Goal: Find specific page/section: Find specific page/section

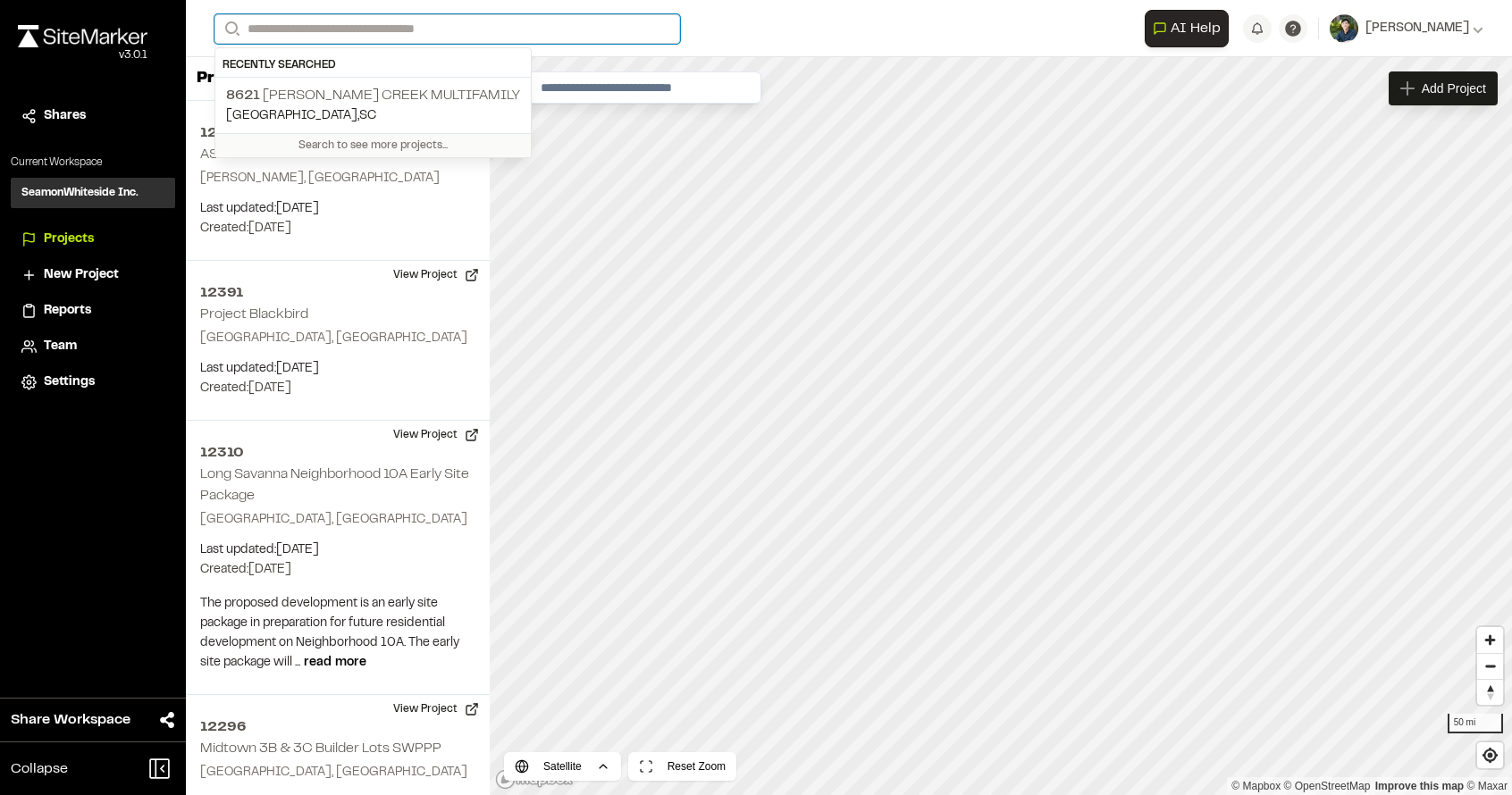
click at [384, 32] on input "Search" at bounding box center [446, 28] width 465 height 29
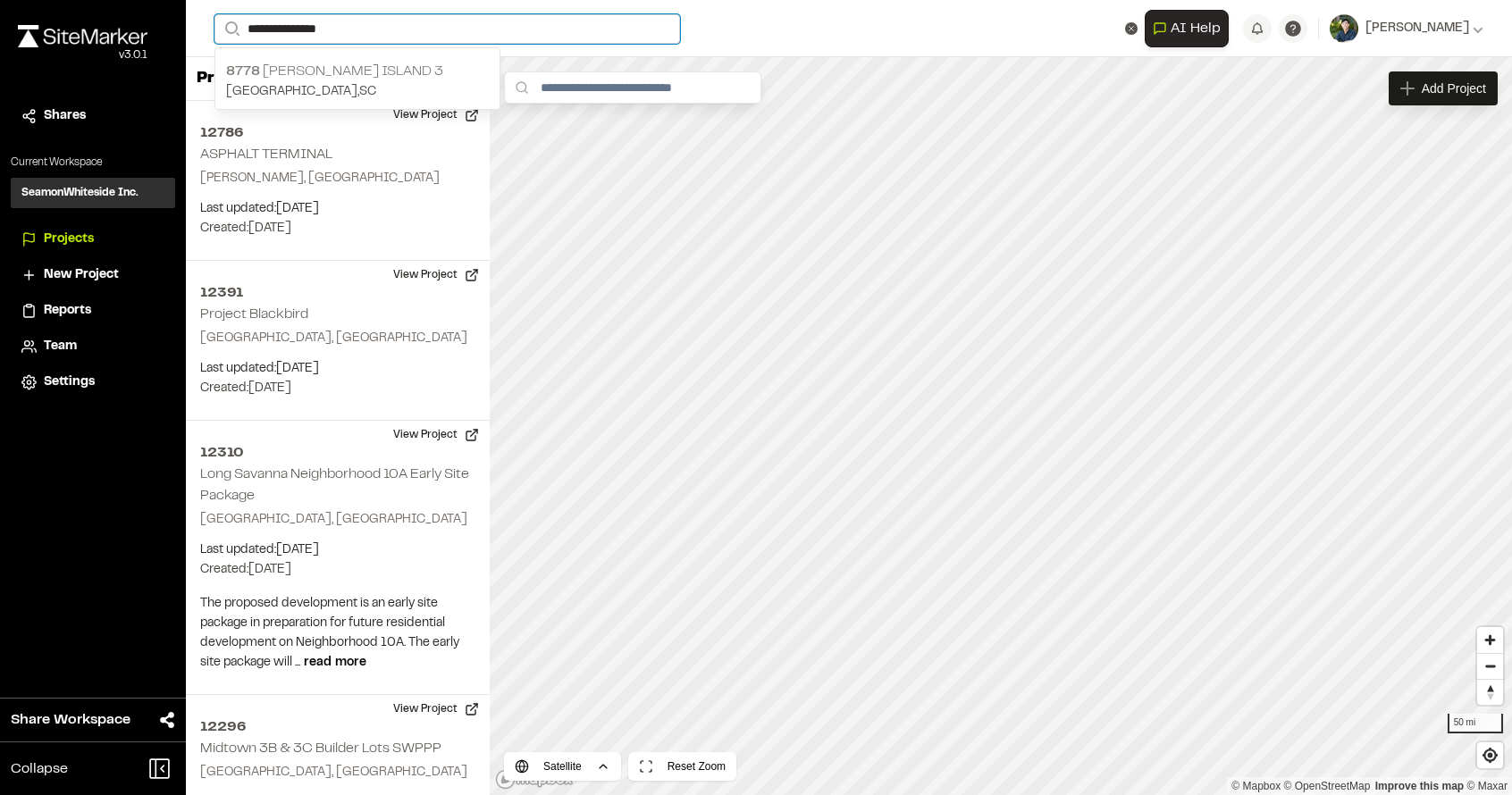
type input "**********"
click at [356, 87] on p "[GEOGRAPHIC_DATA] , [GEOGRAPHIC_DATA]" at bounding box center [357, 92] width 263 height 20
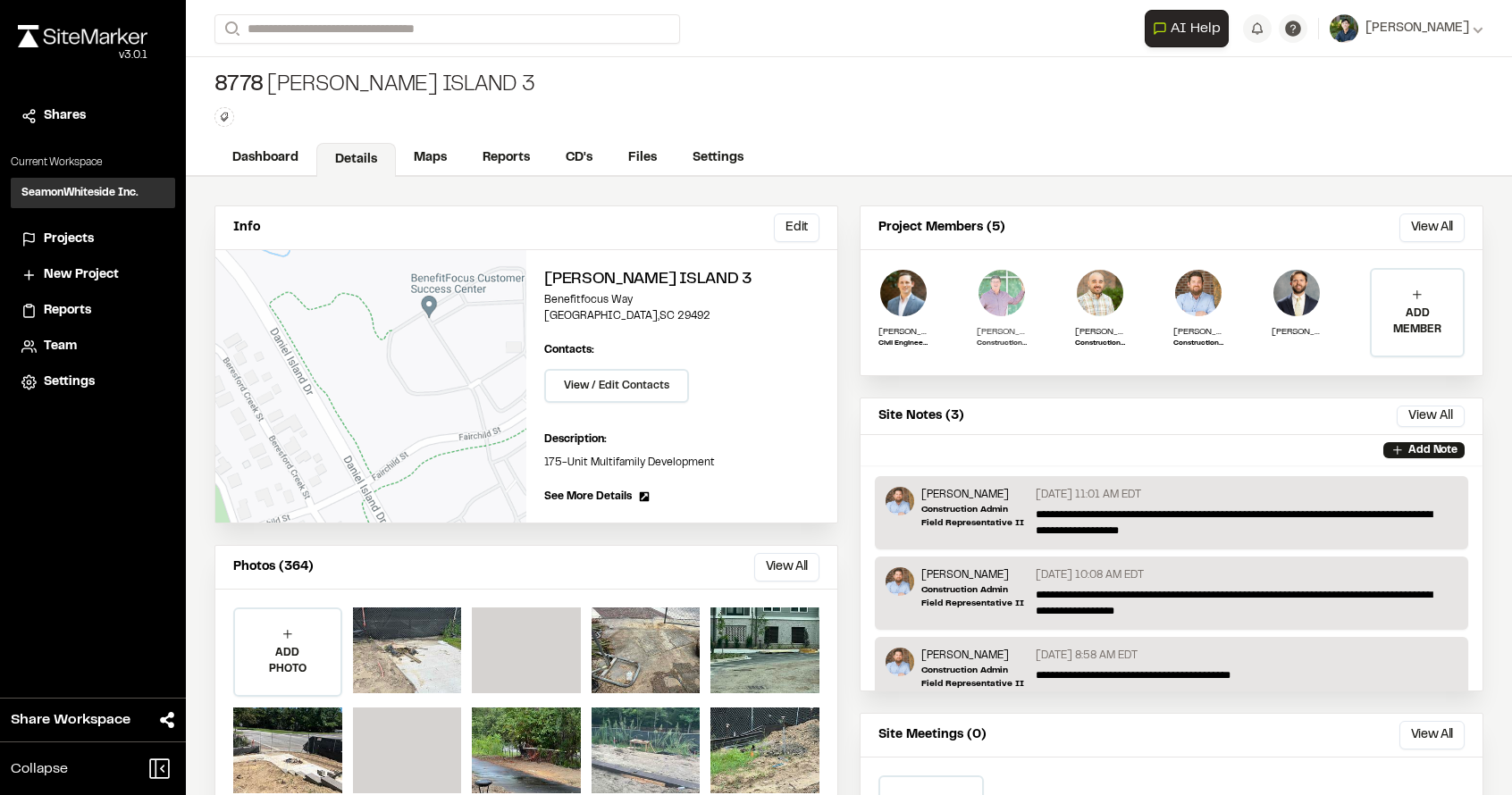
scroll to position [142, 0]
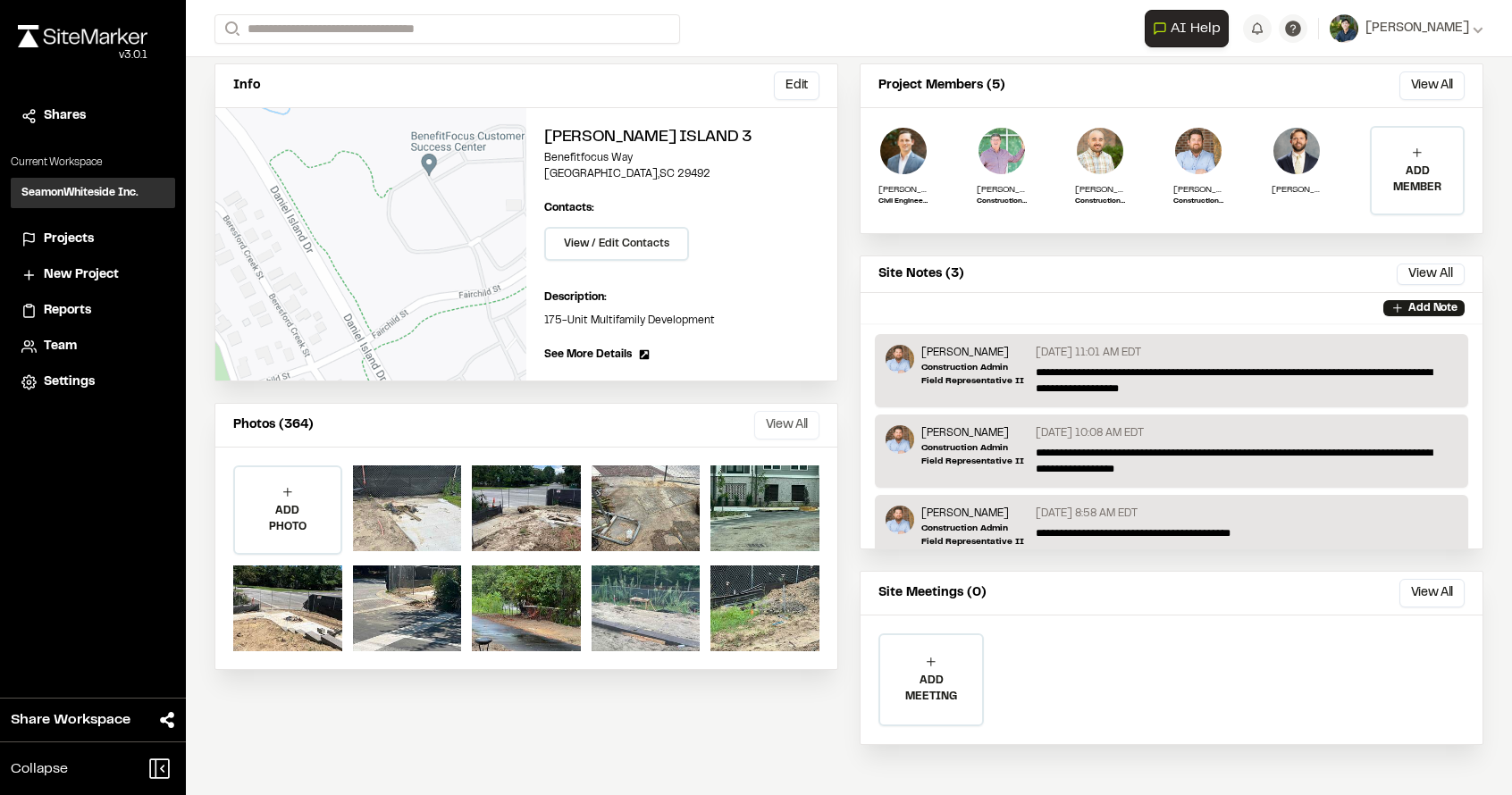
click at [790, 425] on button "View All" at bounding box center [786, 425] width 65 height 29
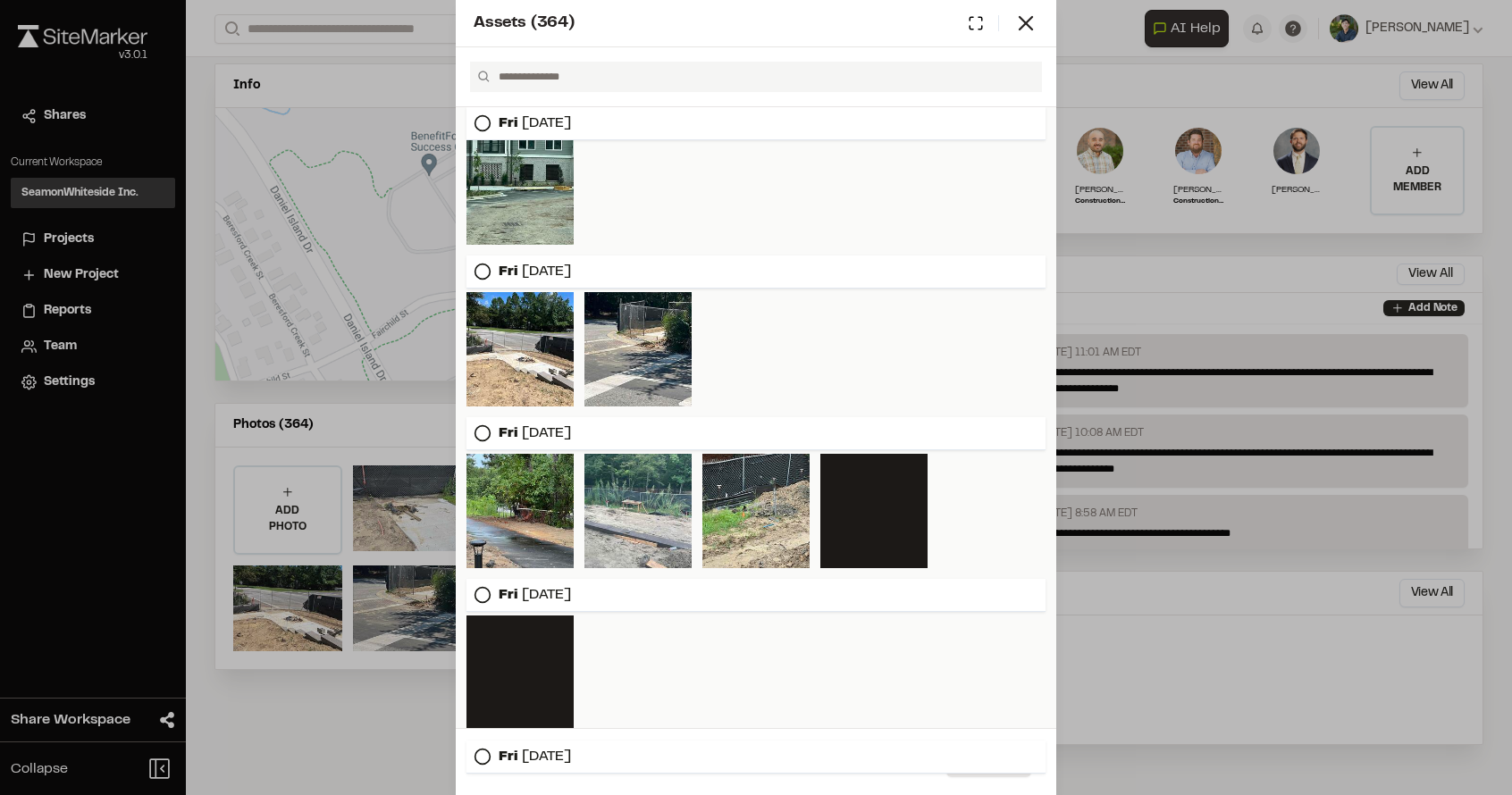
scroll to position [268, 0]
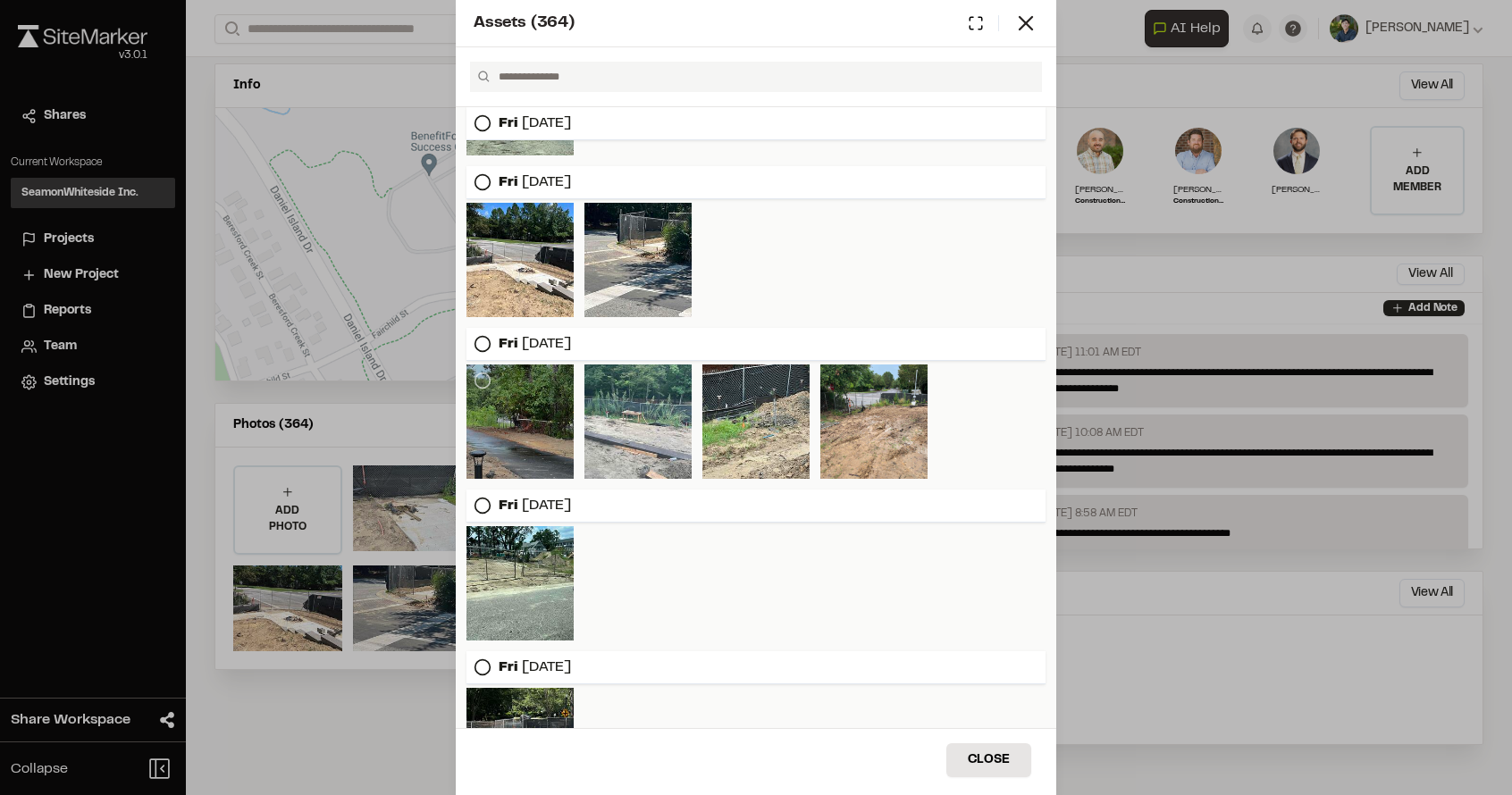
click at [552, 431] on div at bounding box center [519, 421] width 107 height 114
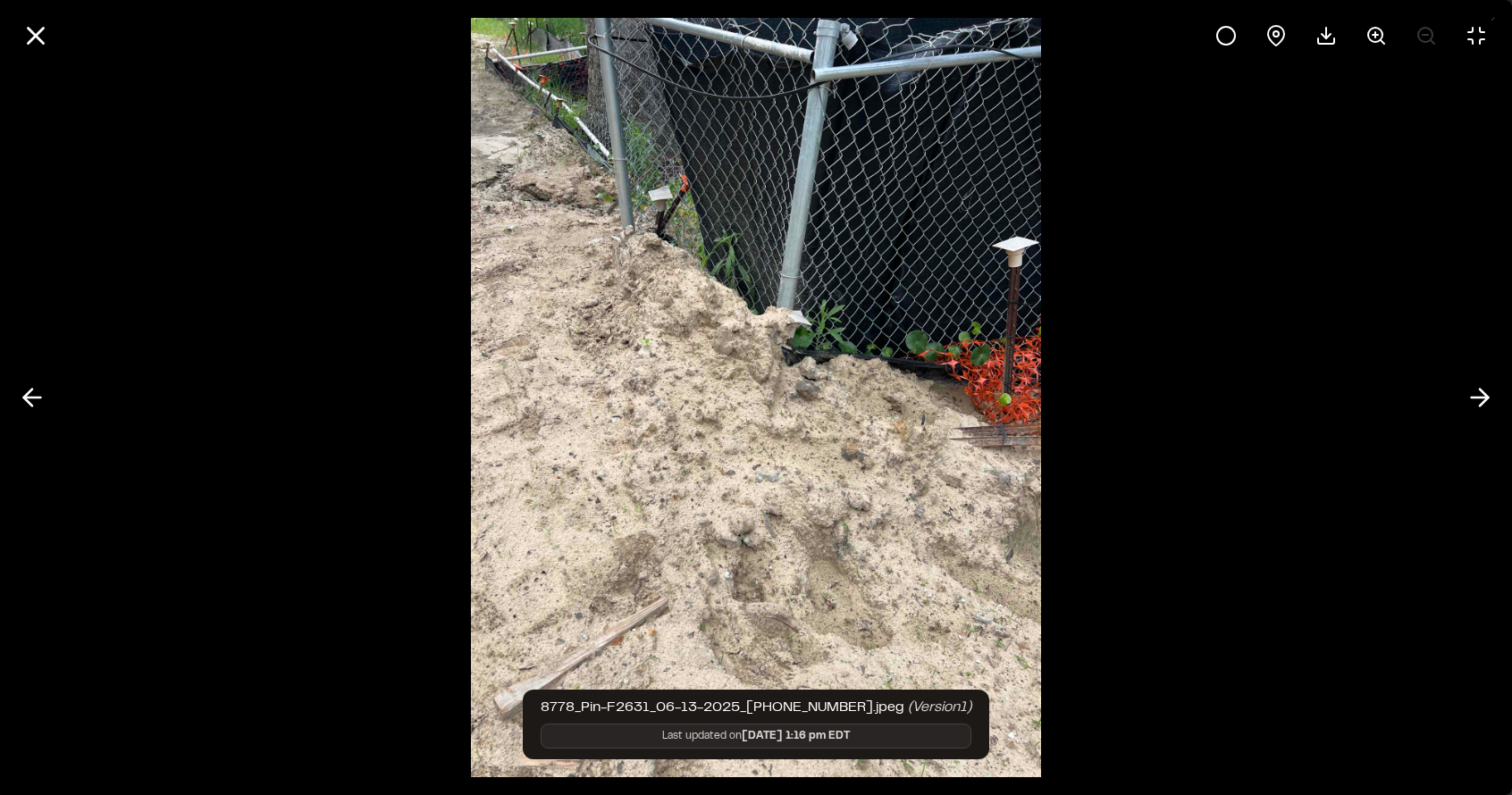
click at [13, 44] on div at bounding box center [756, 35] width 1512 height 71
click at [50, 35] on icon at bounding box center [36, 36] width 30 height 30
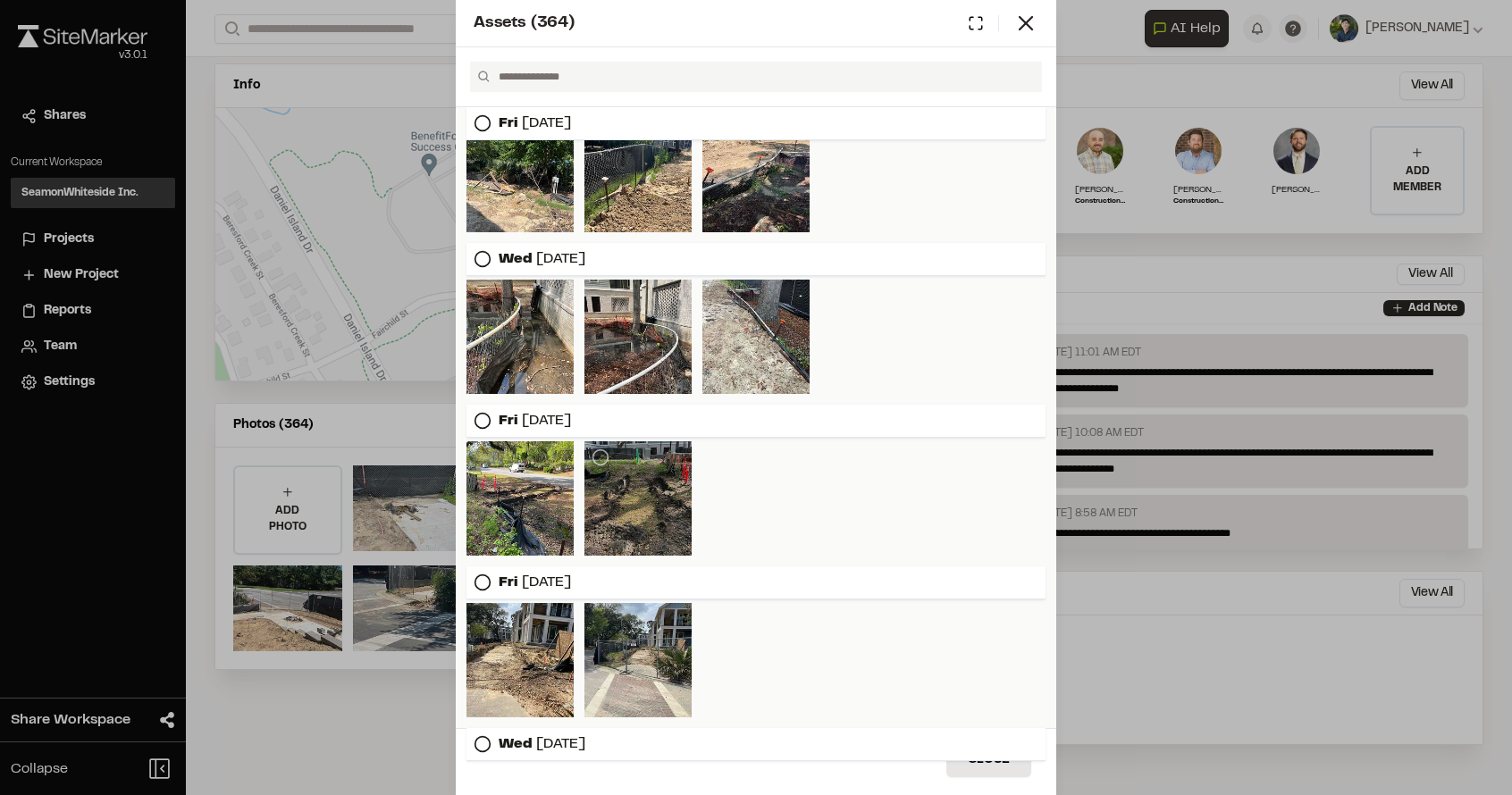
scroll to position [1251, 0]
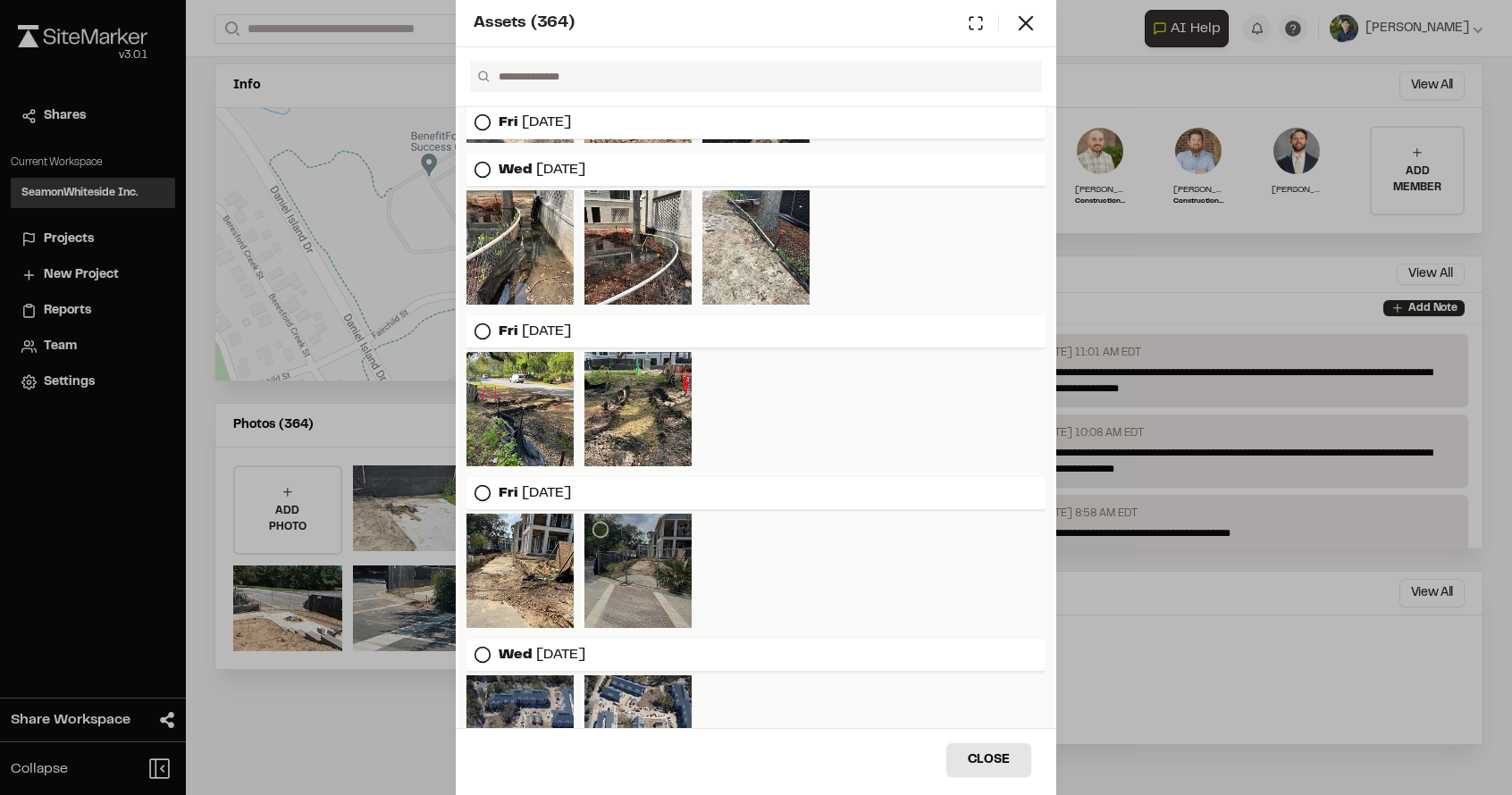
click at [624, 560] on div at bounding box center [637, 571] width 107 height 114
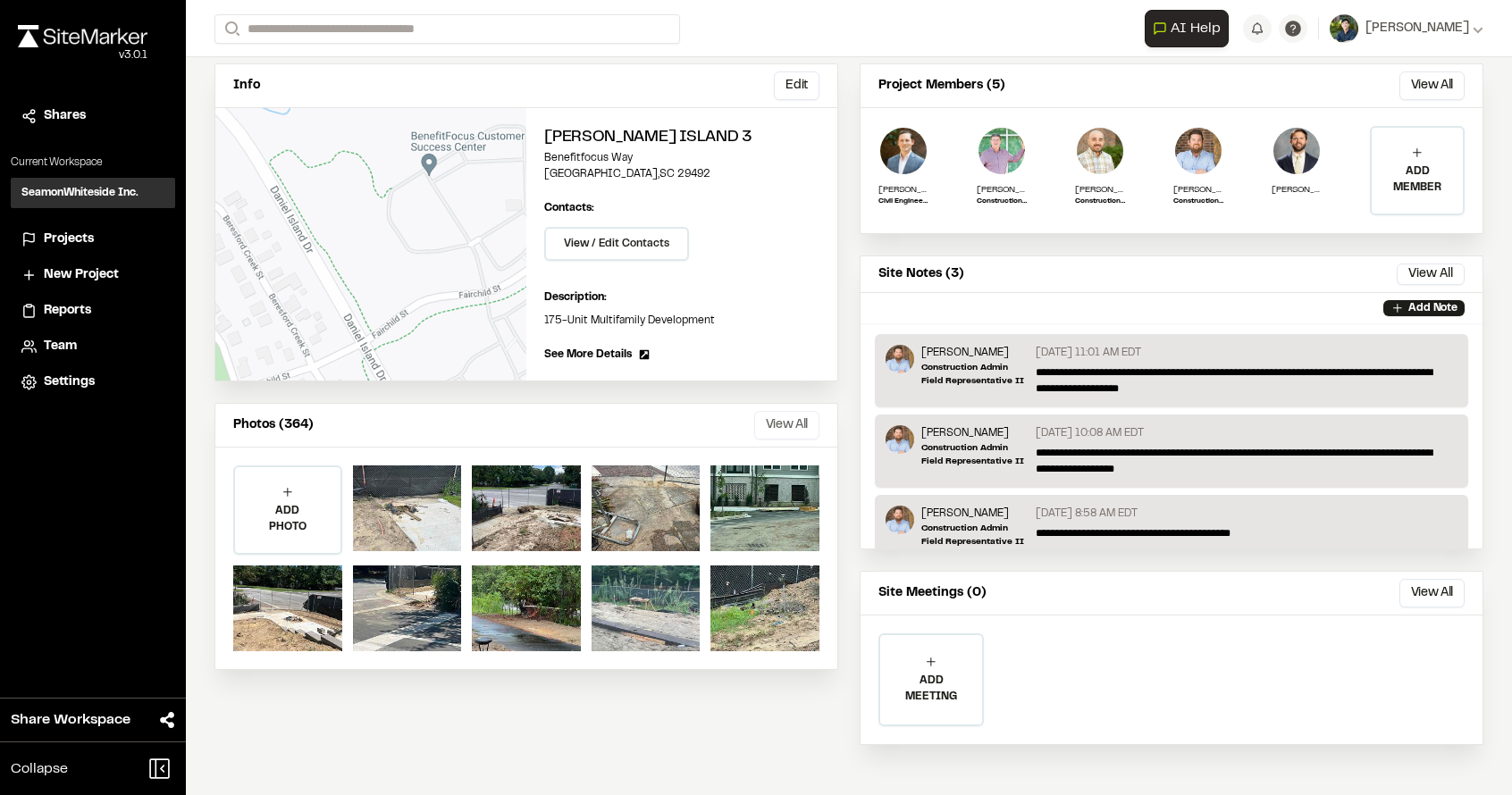
click at [775, 415] on button "View All" at bounding box center [786, 425] width 65 height 29
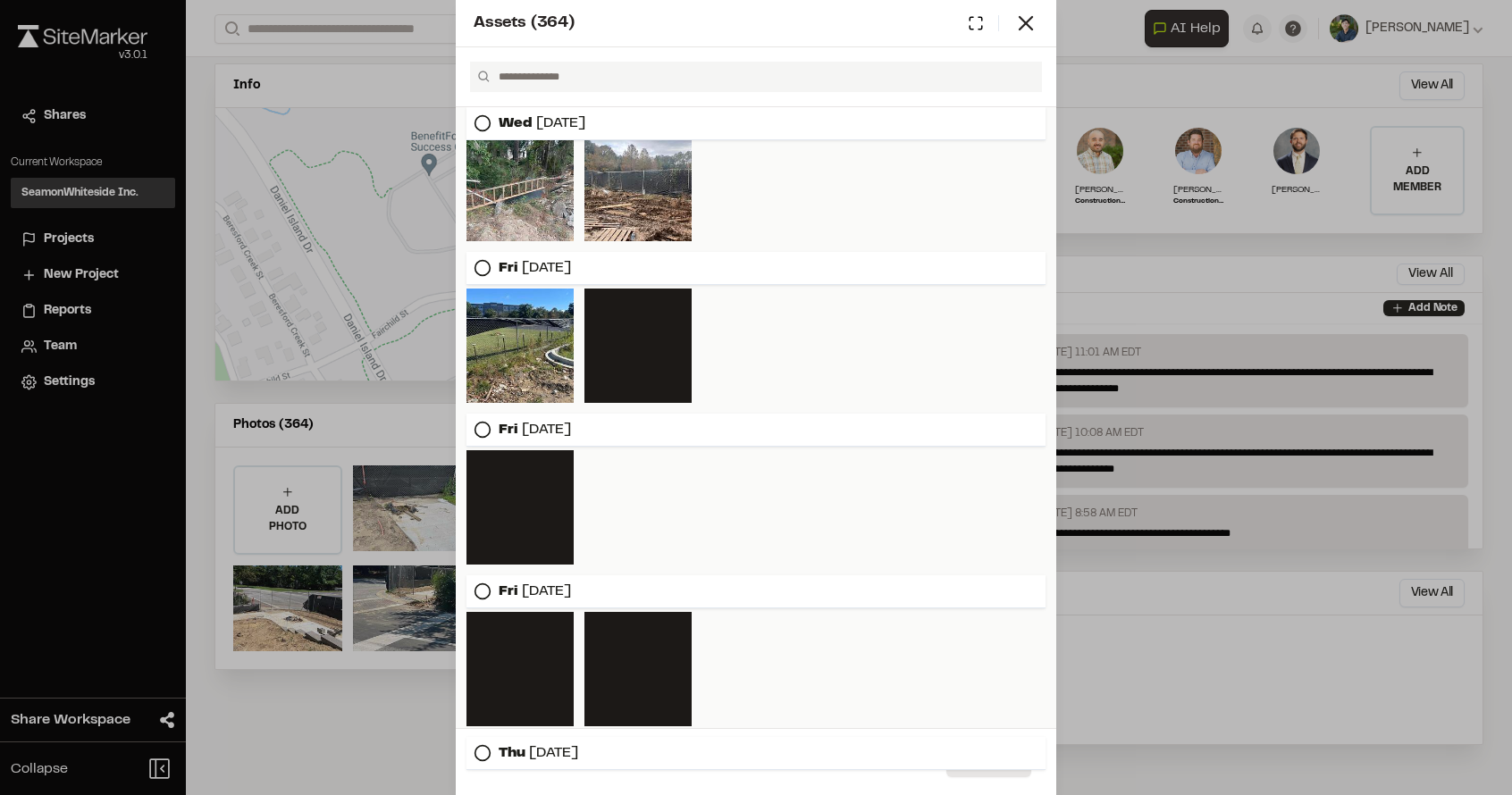
scroll to position [3144, 0]
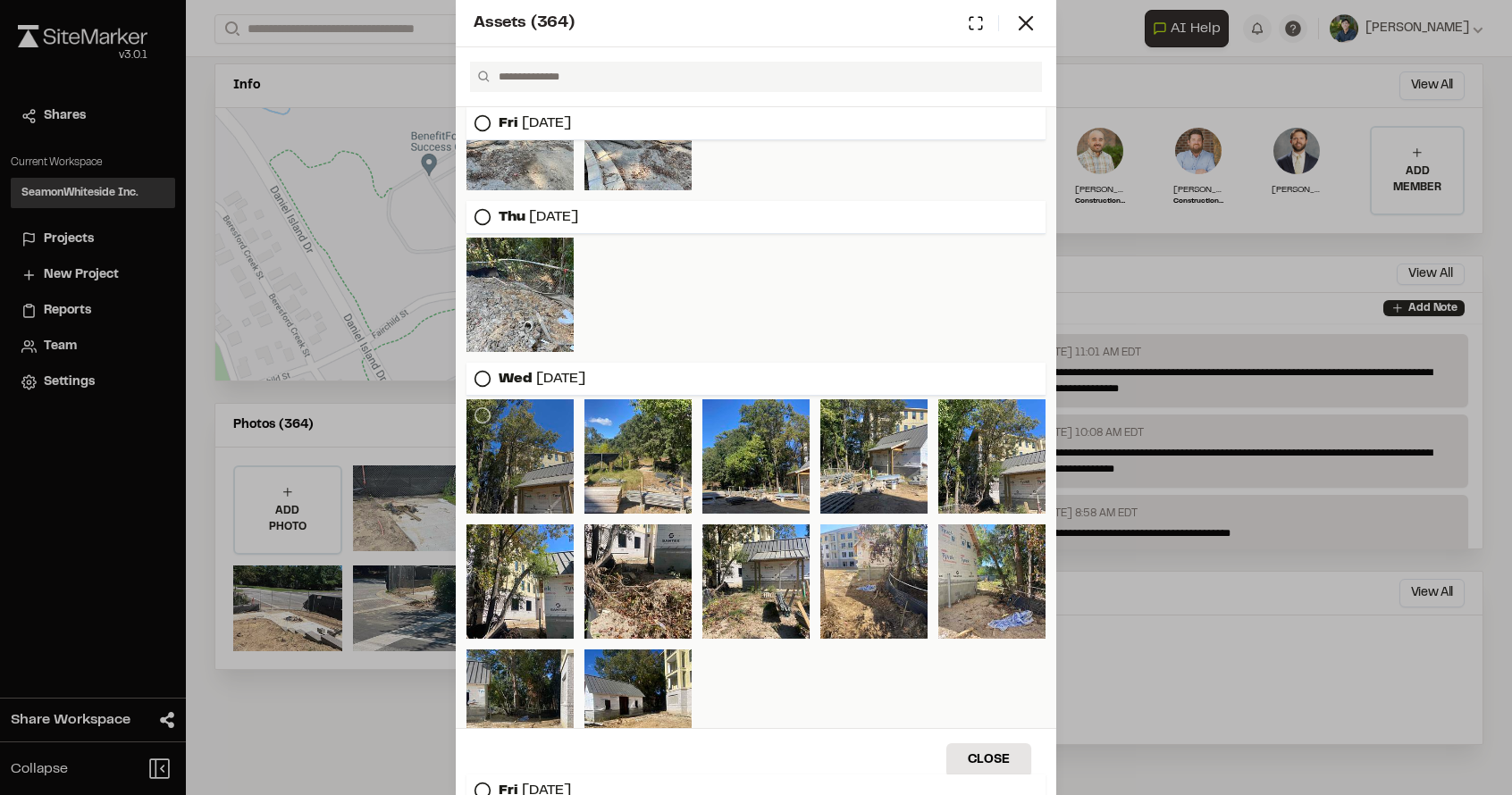
click at [548, 438] on div at bounding box center [519, 456] width 107 height 114
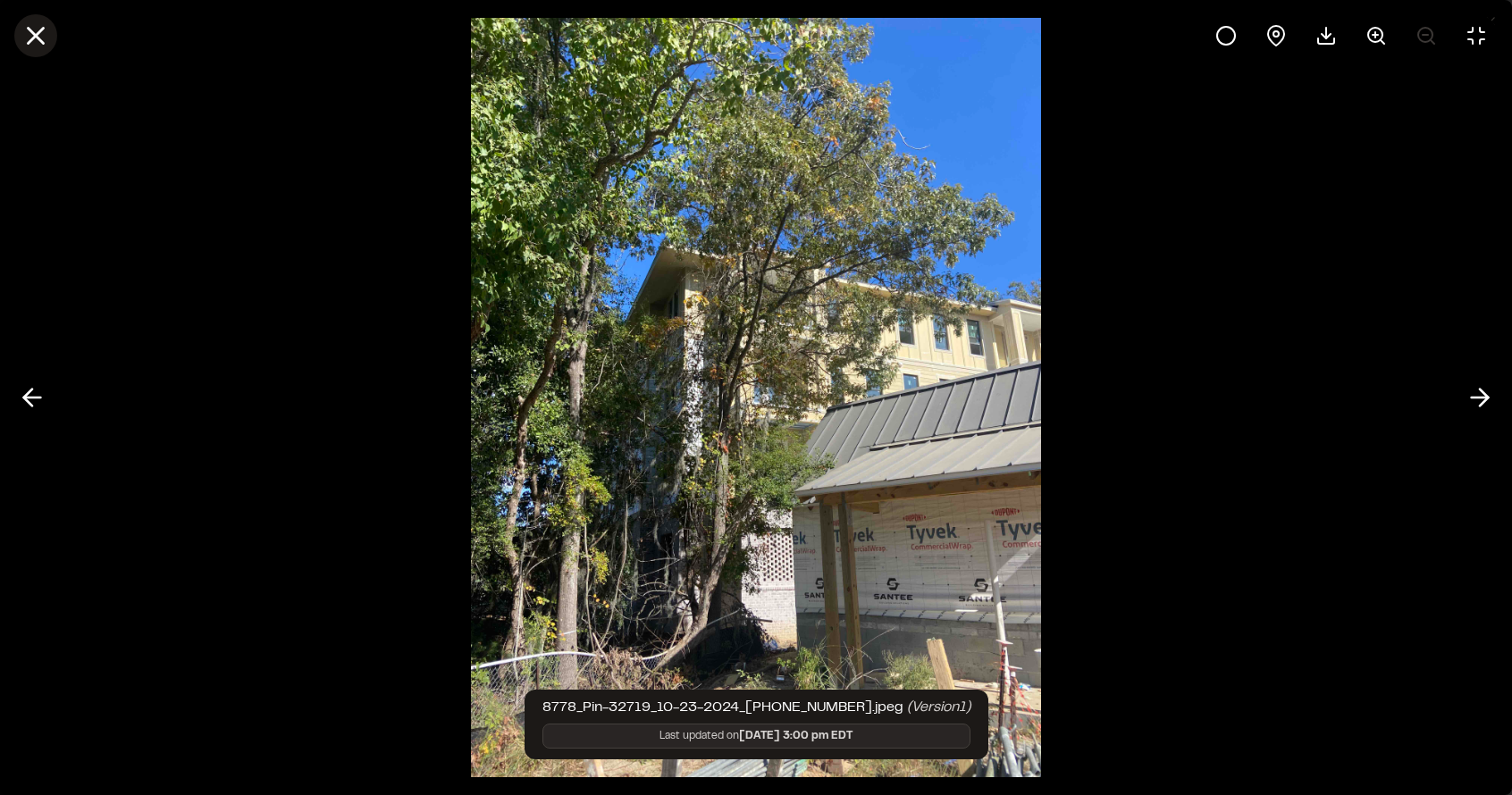
click at [25, 43] on icon at bounding box center [36, 36] width 30 height 30
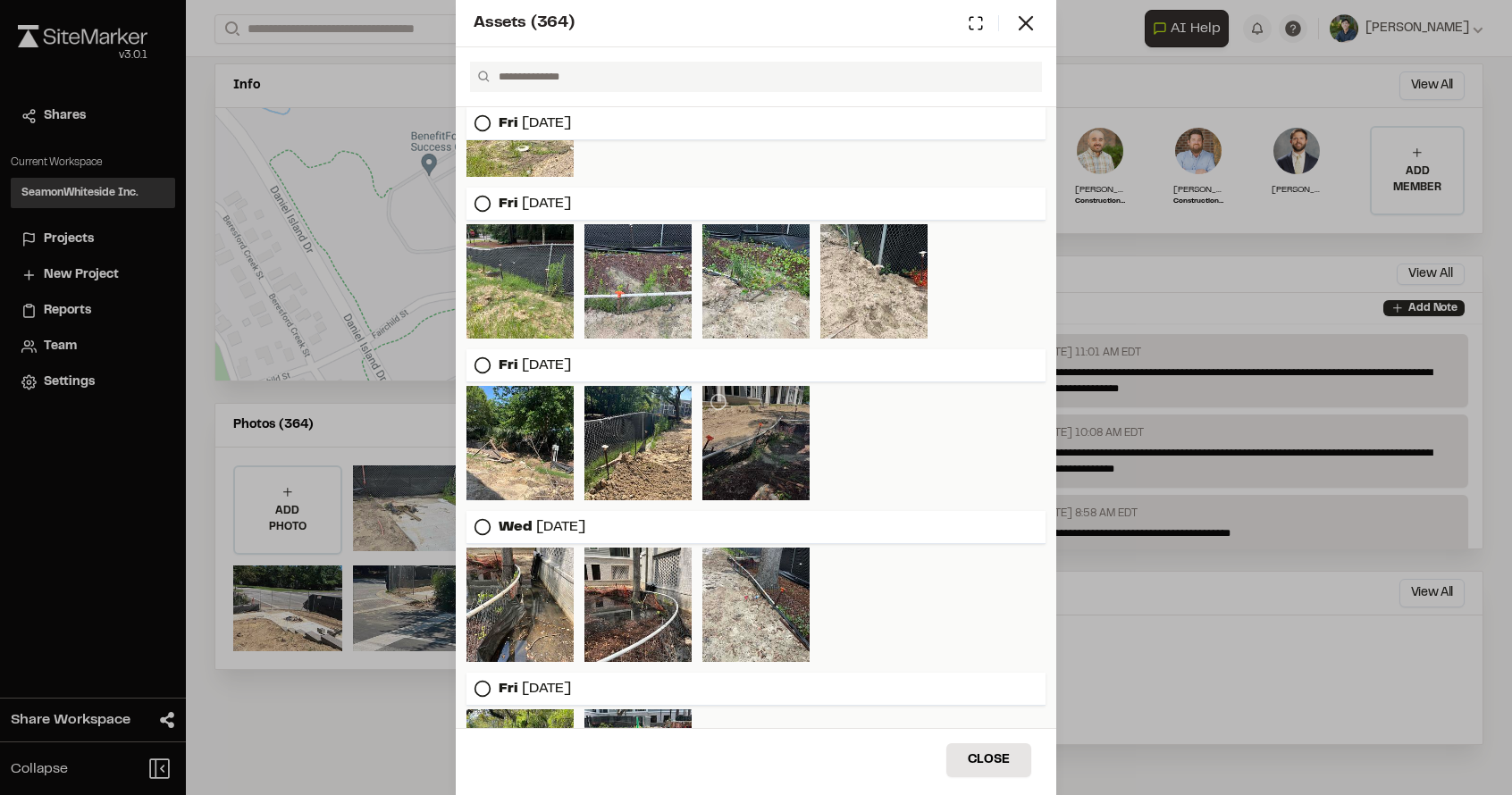
scroll to position [1072, 0]
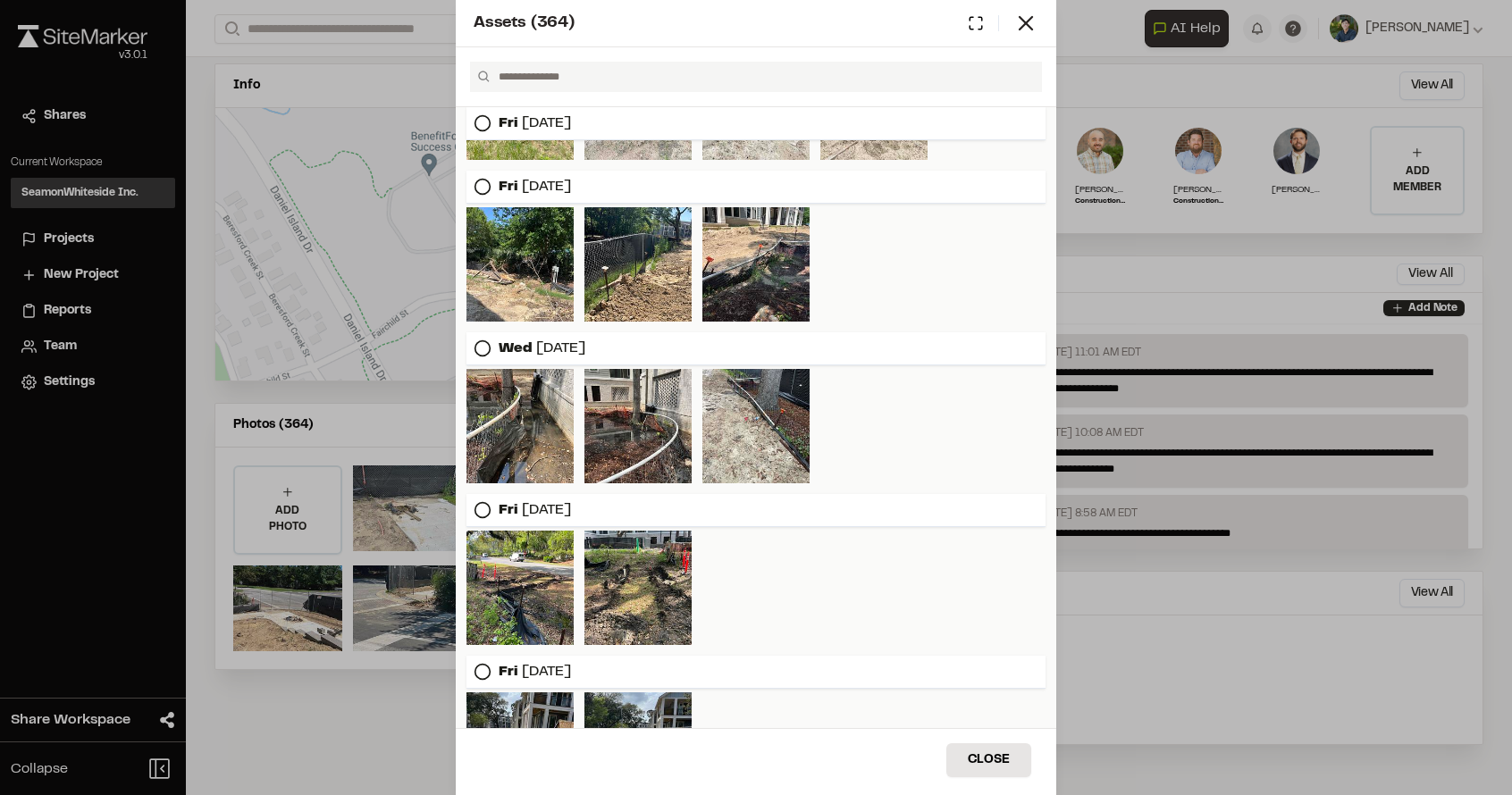
click at [1252, 690] on div "Assets ( 364 ) [DATE] [DATE] [DATE] [DATE] [DATE] [DATE] [DATE] [DATE] [DATE] […" at bounding box center [756, 397] width 1512 height 795
